Goal: Navigation & Orientation: Find specific page/section

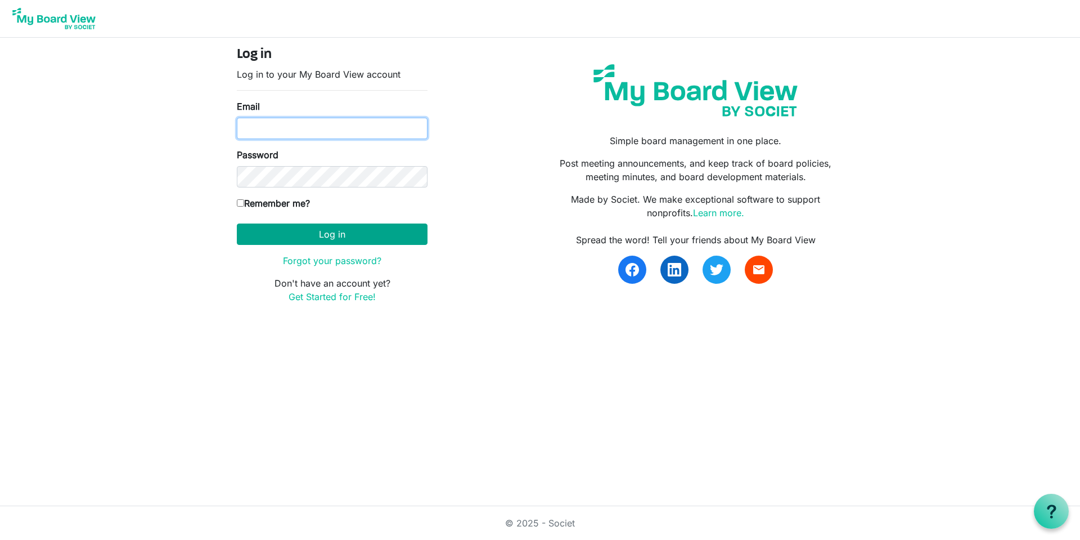
type input "[EMAIL_ADDRESS][DOMAIN_NAME]"
click at [325, 234] on button "Log in" at bounding box center [332, 233] width 191 height 21
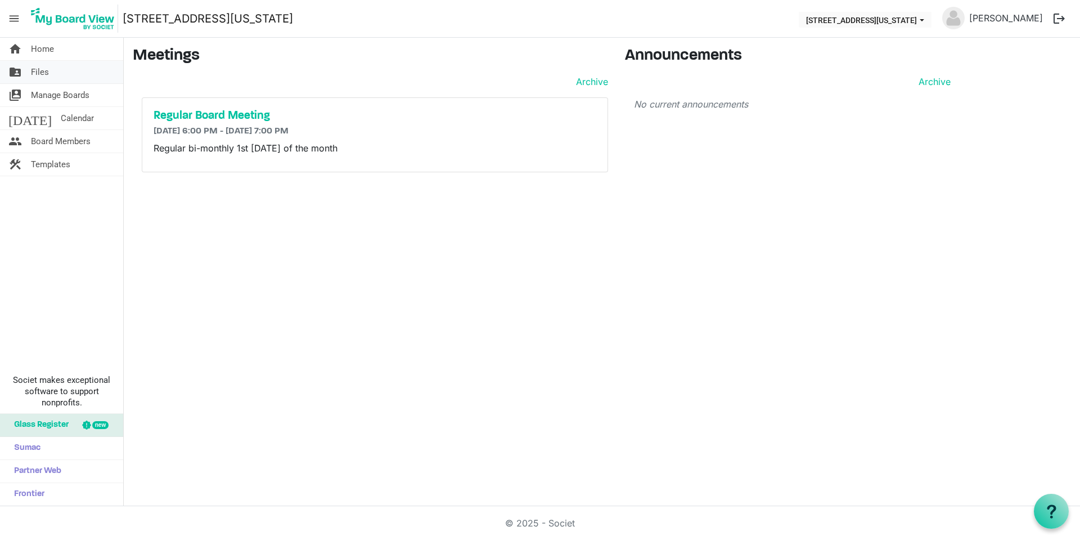
click at [41, 75] on span "Files" at bounding box center [40, 72] width 18 height 23
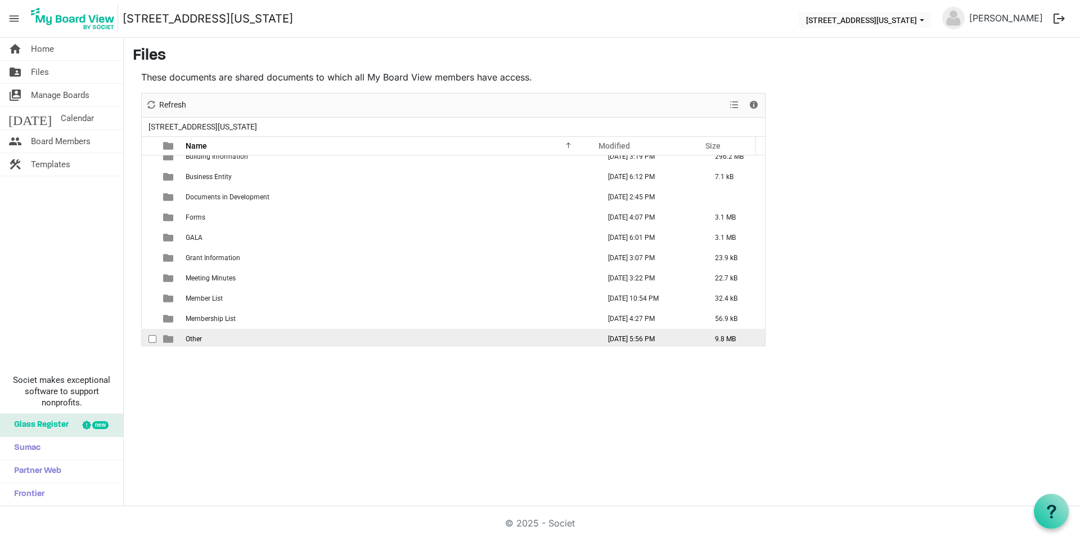
scroll to position [255, 0]
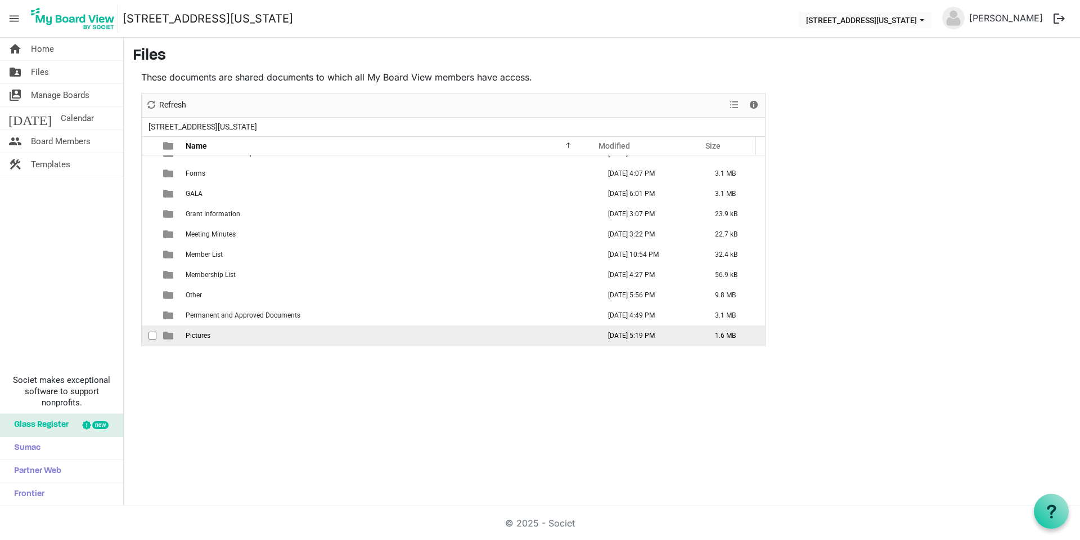
click at [368, 332] on td "Pictures" at bounding box center [389, 335] width 414 height 20
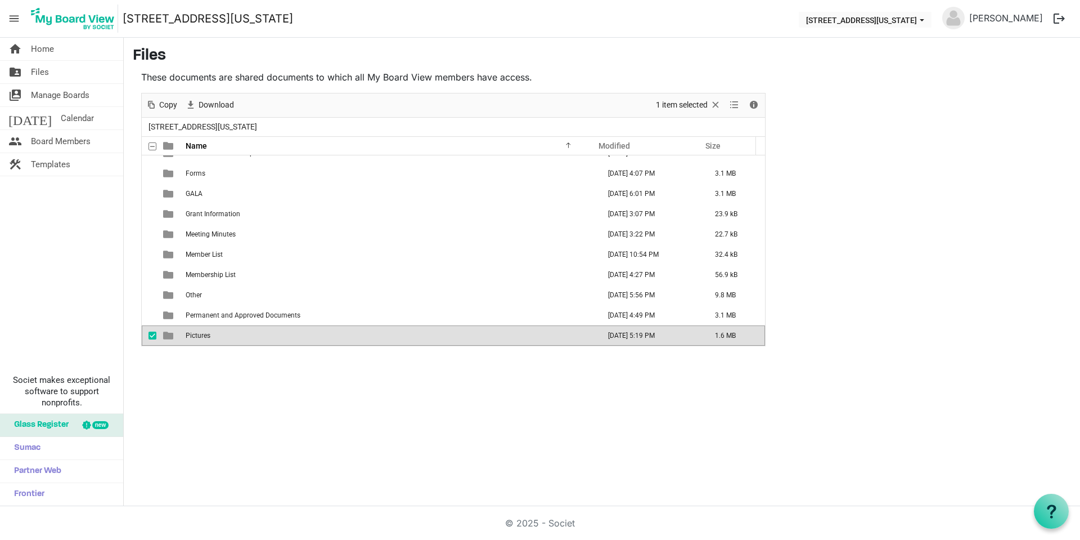
click at [263, 330] on td "Pictures" at bounding box center [389, 335] width 414 height 20
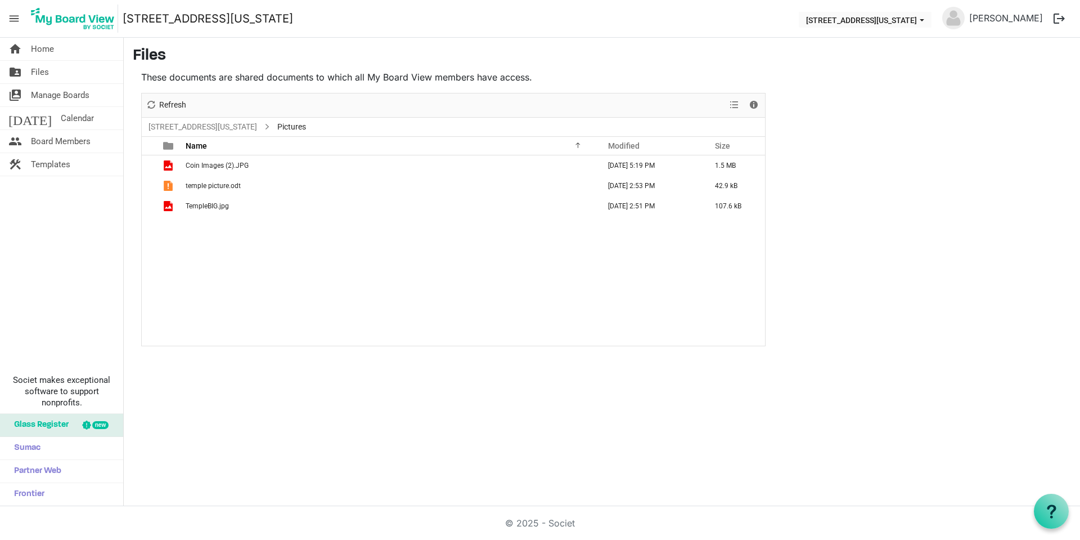
scroll to position [0, 0]
click at [219, 186] on span "temple picture.odt" at bounding box center [213, 186] width 55 height 8
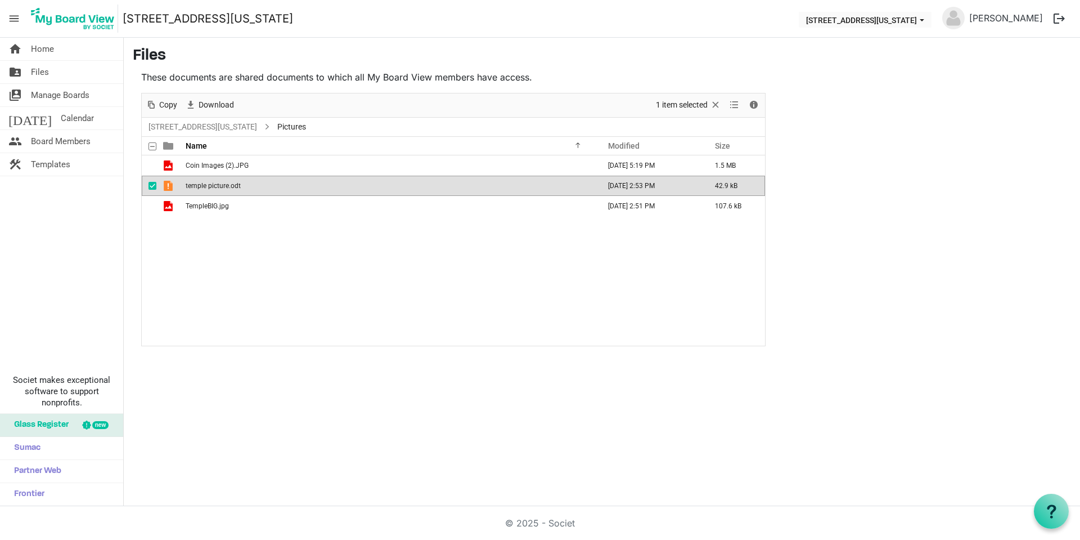
click at [266, 186] on td "temple picture.odt" at bounding box center [389, 186] width 414 height 20
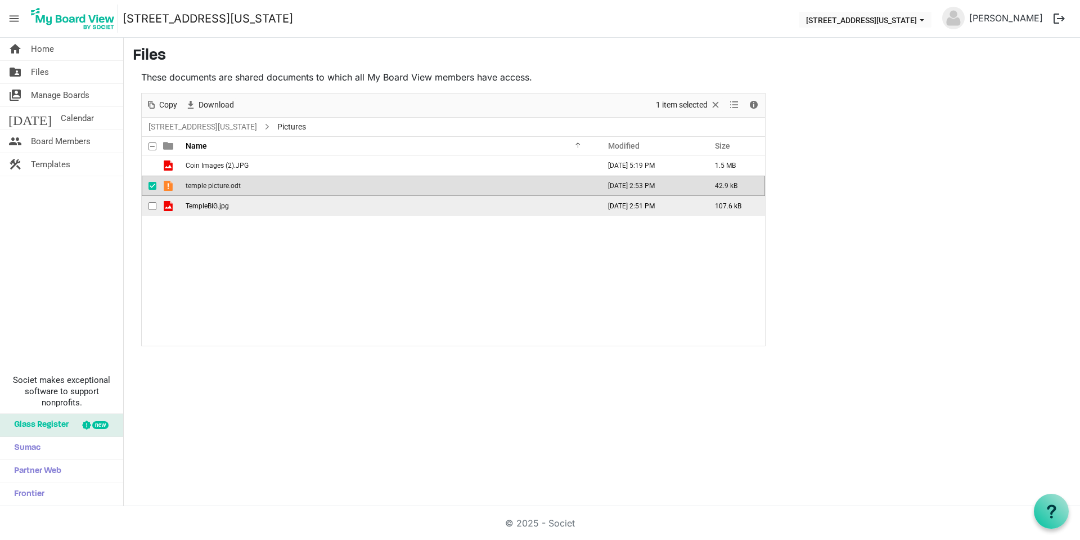
click at [294, 207] on td "TempleBIG.jpg" at bounding box center [389, 206] width 414 height 20
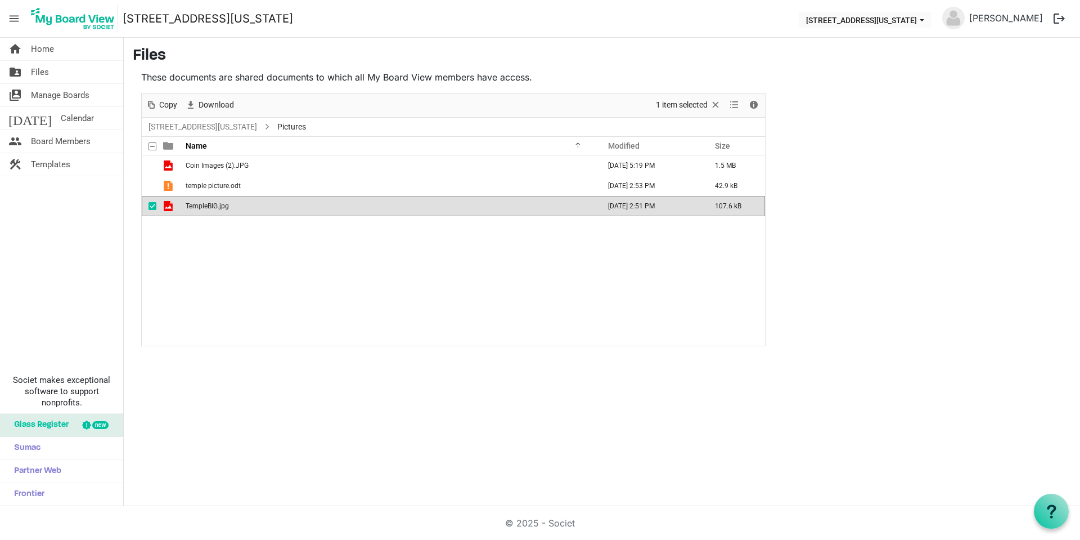
click at [316, 210] on td "TempleBIG.jpg" at bounding box center [389, 206] width 414 height 20
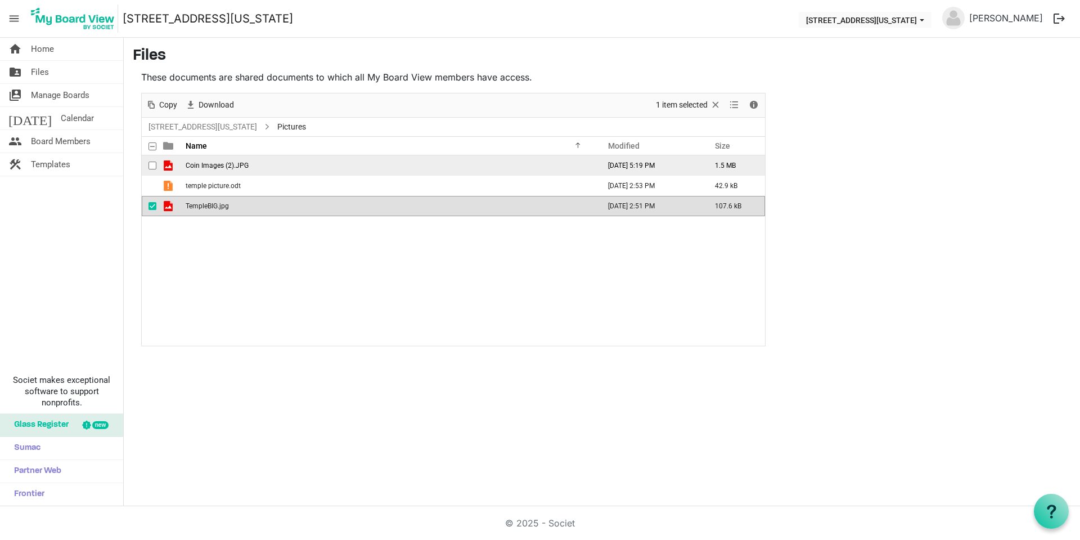
click at [313, 169] on td "Coin Images (2).JPG" at bounding box center [389, 165] width 414 height 20
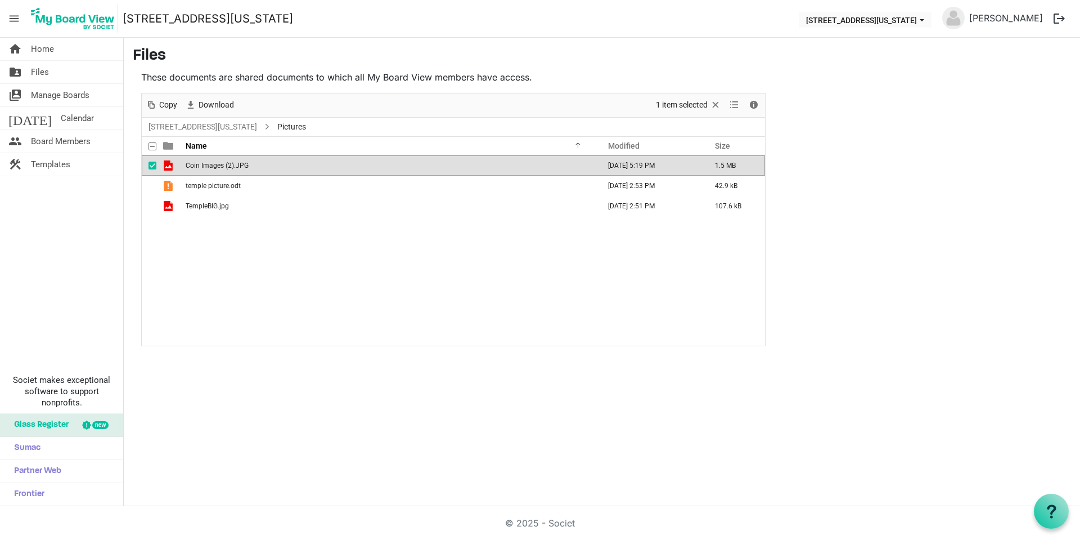
click at [313, 169] on td "Coin Images (2).JPG" at bounding box center [389, 165] width 414 height 20
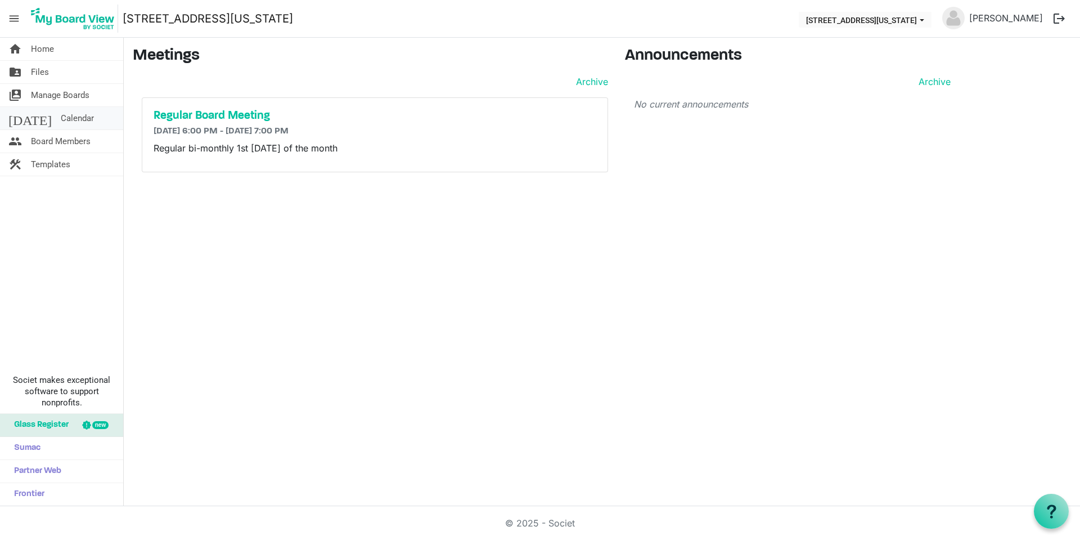
click at [61, 122] on span "Calendar" at bounding box center [77, 118] width 33 height 23
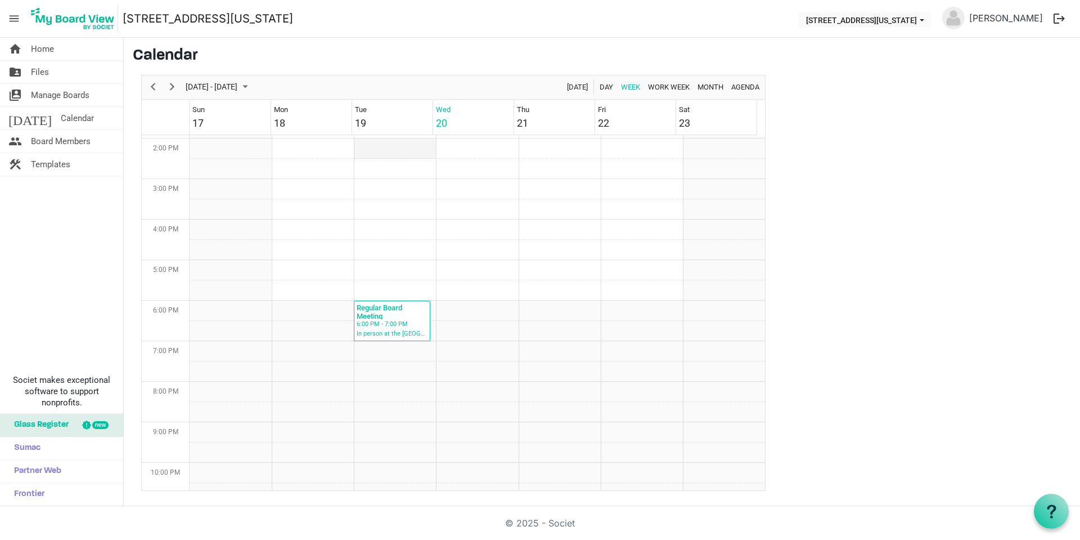
scroll to position [617, 0]
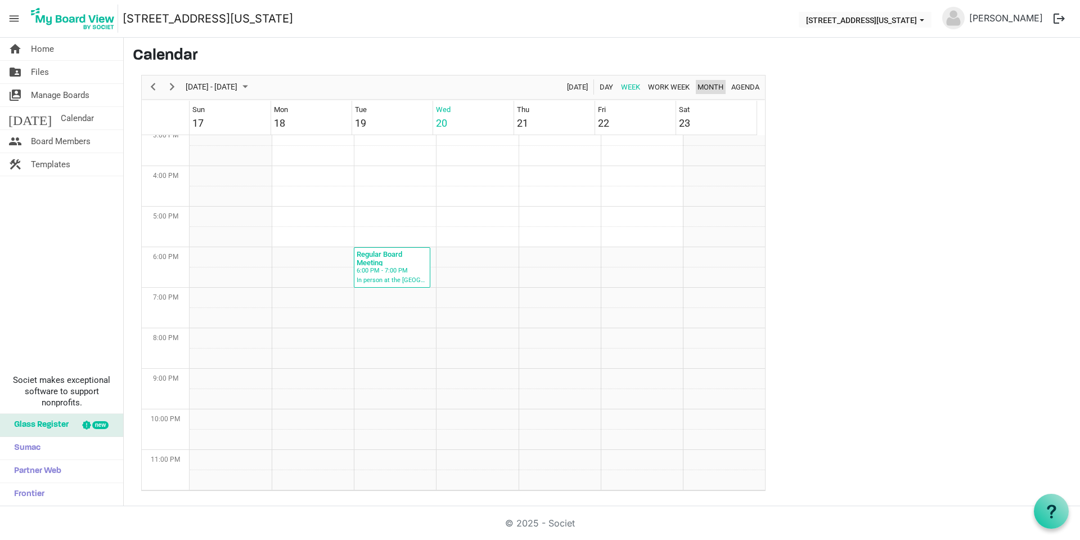
click at [704, 85] on span "Month" at bounding box center [710, 87] width 28 height 14
